Goal: Information Seeking & Learning: Learn about a topic

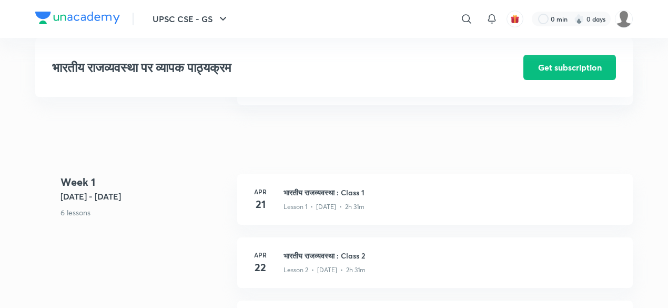
scroll to position [308, 0]
